Goal: Task Accomplishment & Management: Use online tool/utility

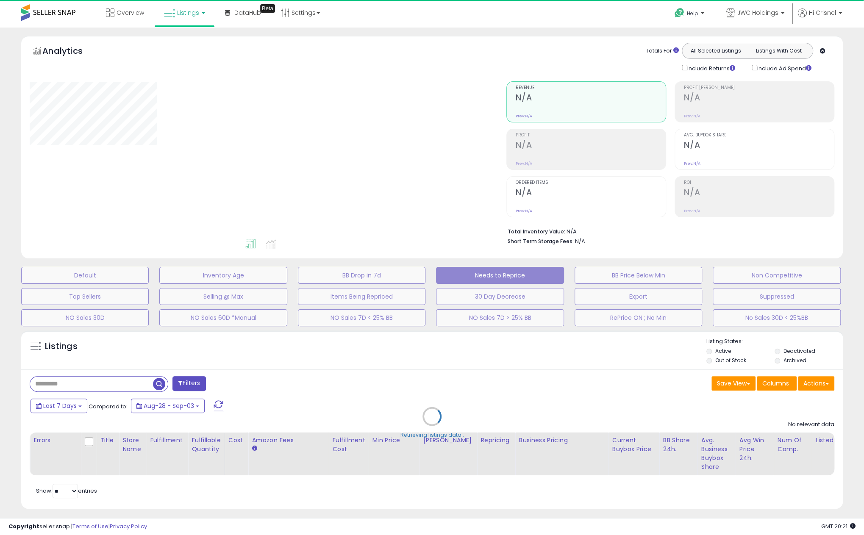
select select "**"
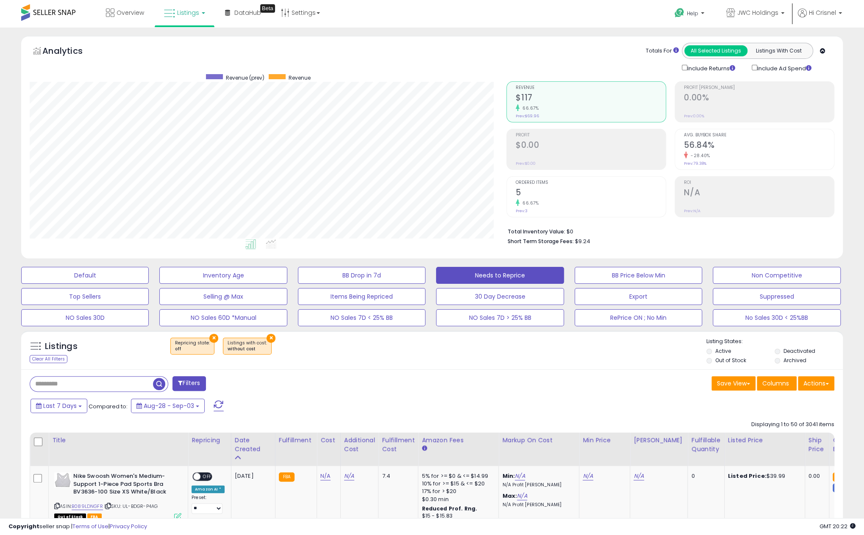
scroll to position [174, 476]
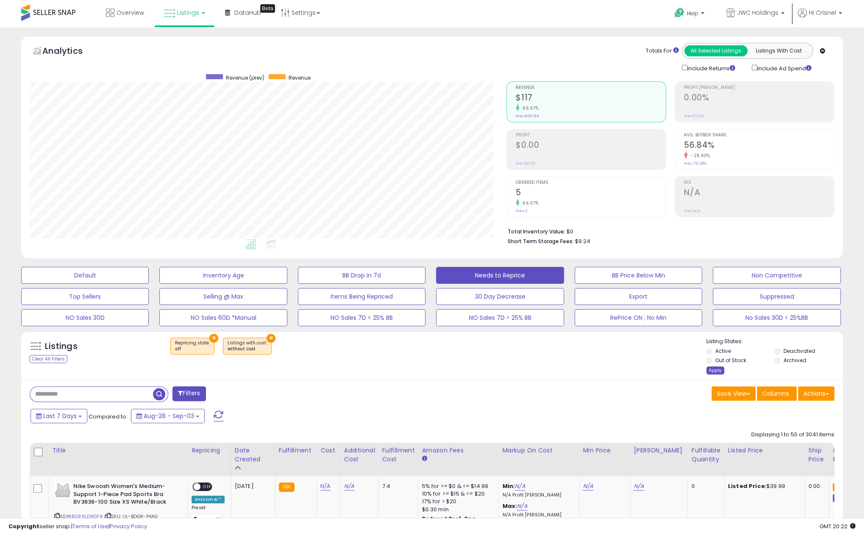
click at [714, 368] on div "Apply" at bounding box center [715, 371] width 18 height 8
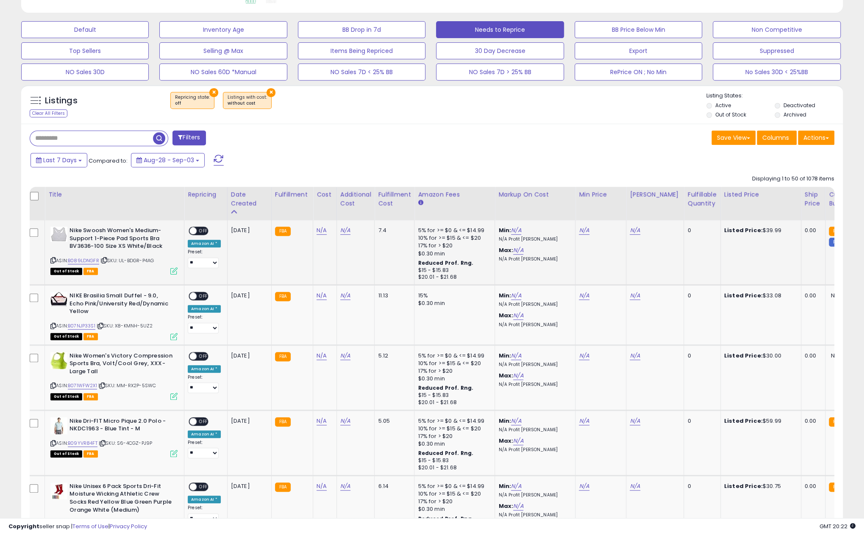
scroll to position [245, 0]
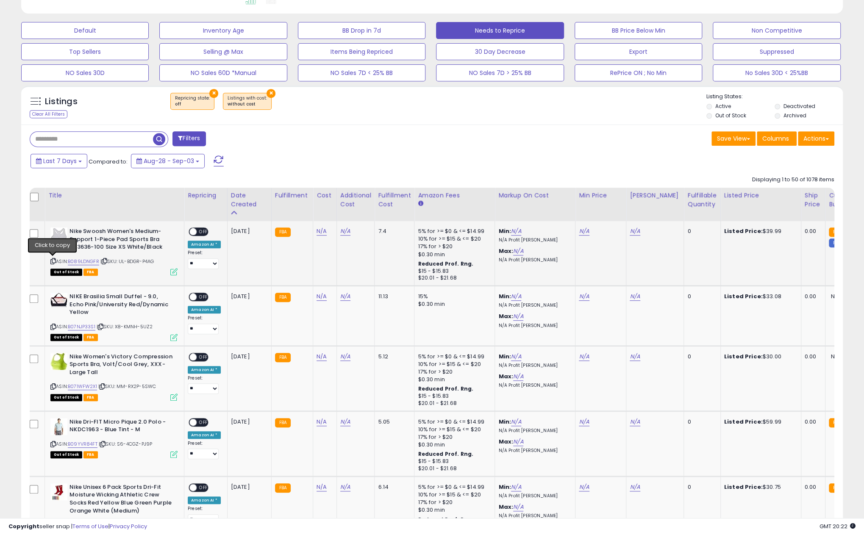
click at [51, 259] on icon at bounding box center [53, 261] width 6 height 5
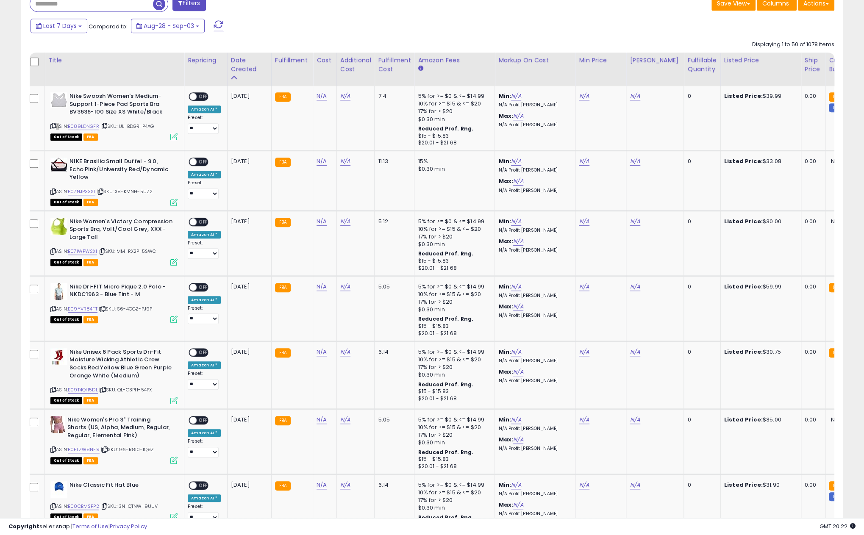
scroll to position [380, 0]
click at [52, 308] on icon at bounding box center [53, 309] width 6 height 5
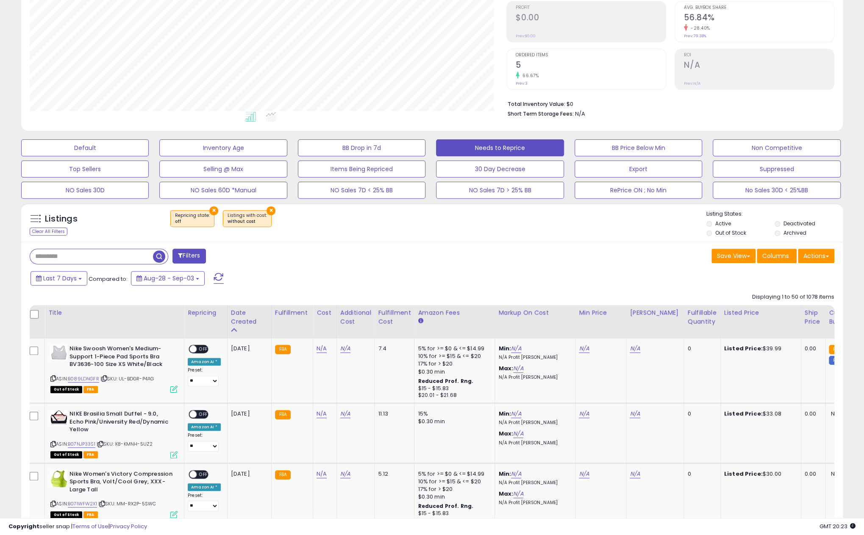
scroll to position [119, 0]
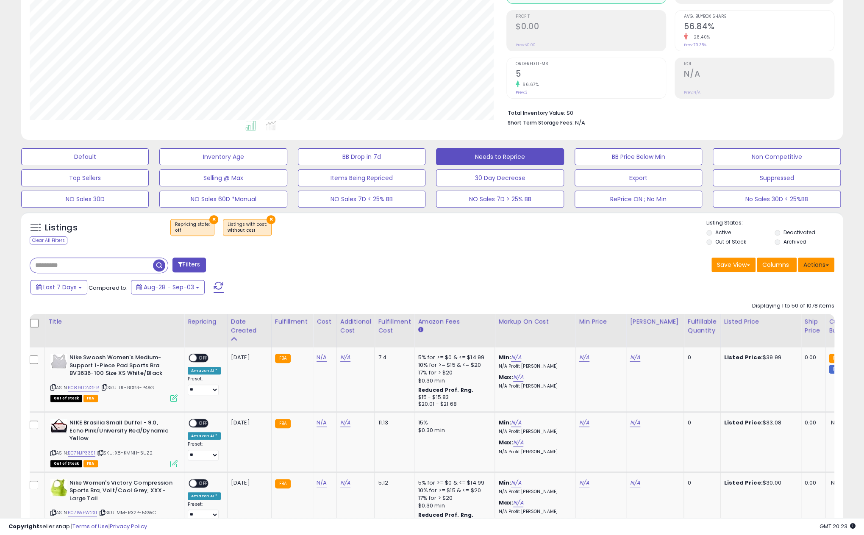
click at [814, 261] on button "Actions" at bounding box center [816, 265] width 36 height 14
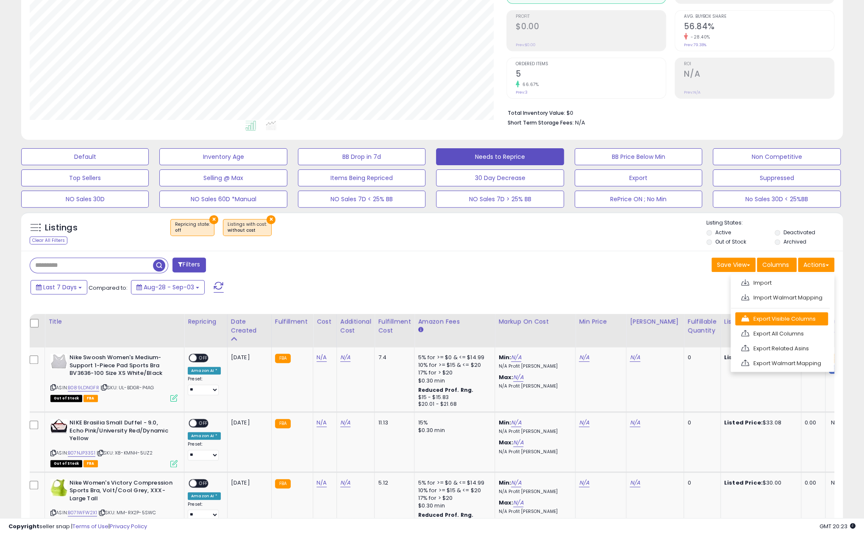
click at [766, 318] on link "Export Visible Columns" at bounding box center [781, 318] width 93 height 13
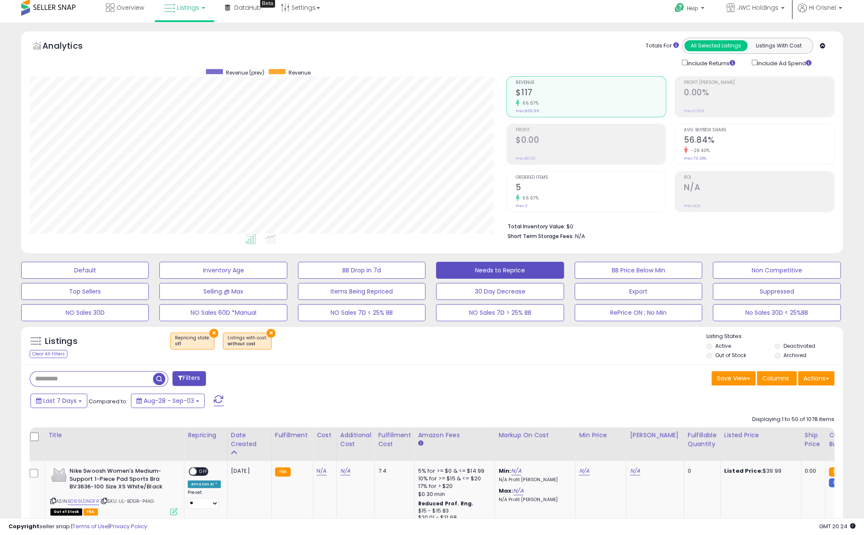
scroll to position [0, 0]
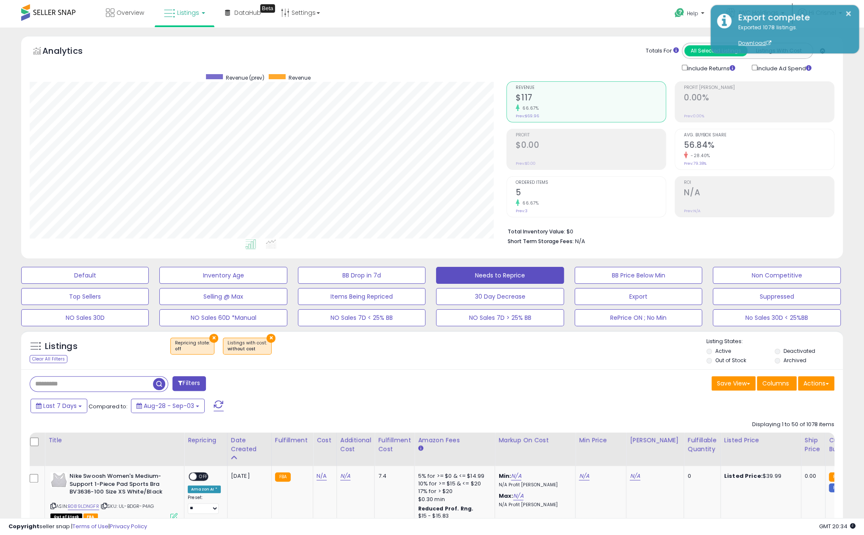
click at [753, 176] on li "ROI N/A Prev: N/A" at bounding box center [755, 196] width 160 height 41
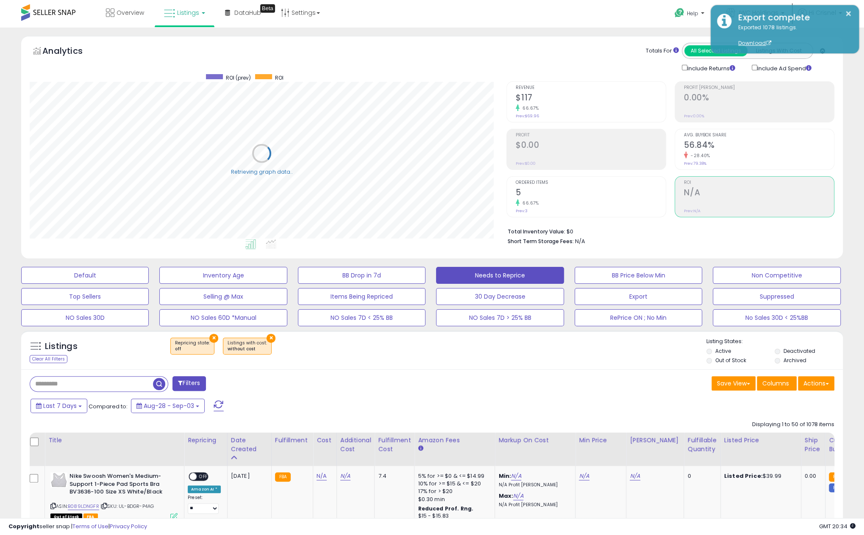
scroll to position [174, 476]
